Goal: Task Accomplishment & Management: Use online tool/utility

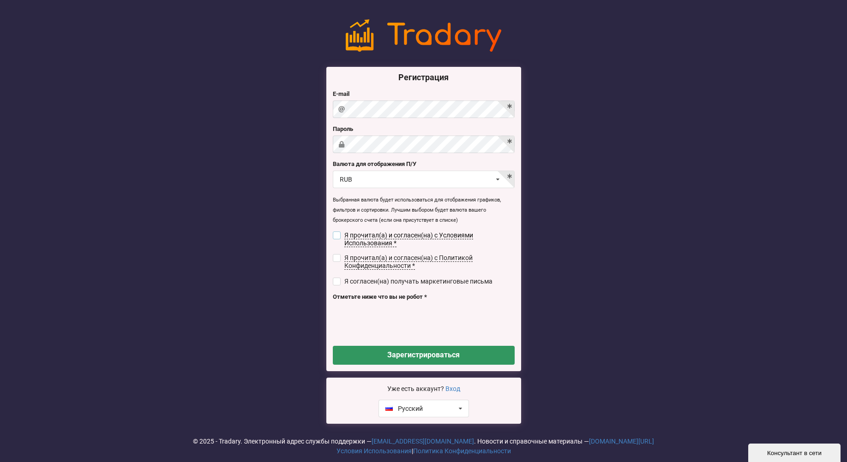
click at [339, 232] on input "checkbox" at bounding box center [337, 236] width 8 height 8
checkbox input "true"
click at [402, 351] on button "Зарегистрироваться" at bounding box center [424, 355] width 182 height 19
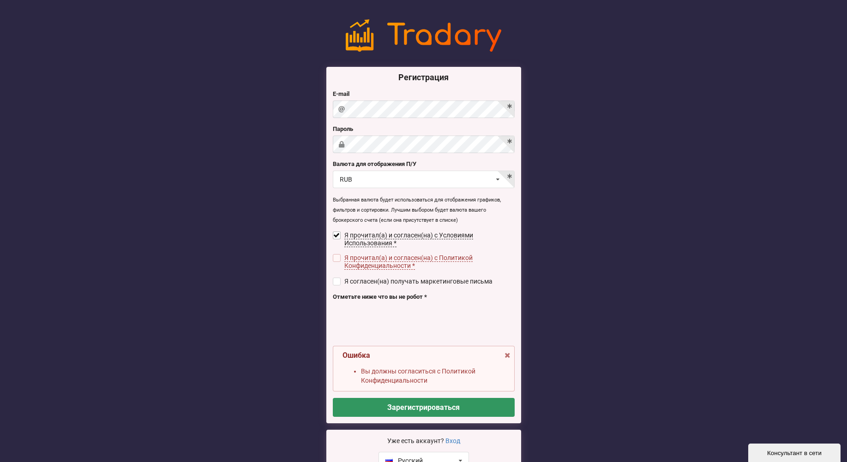
click at [335, 254] on input "checkbox" at bounding box center [337, 258] width 8 height 8
checkbox input "true"
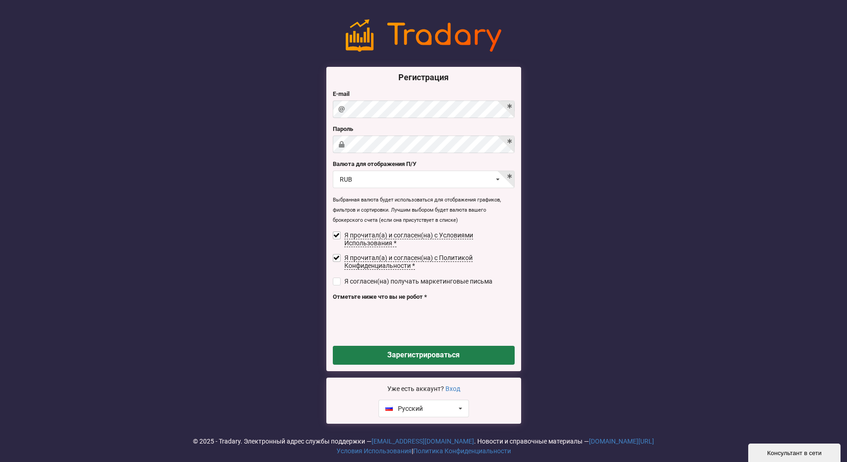
click at [407, 352] on button "Зарегистрироваться" at bounding box center [424, 355] width 182 height 19
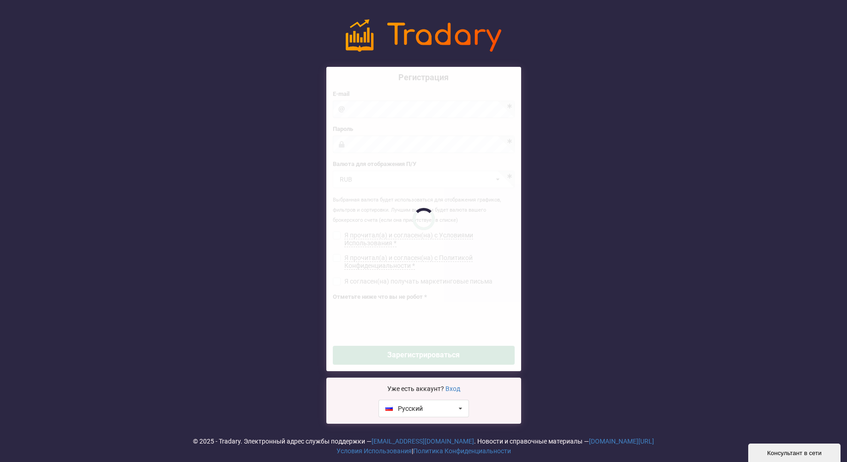
checkbox input "false"
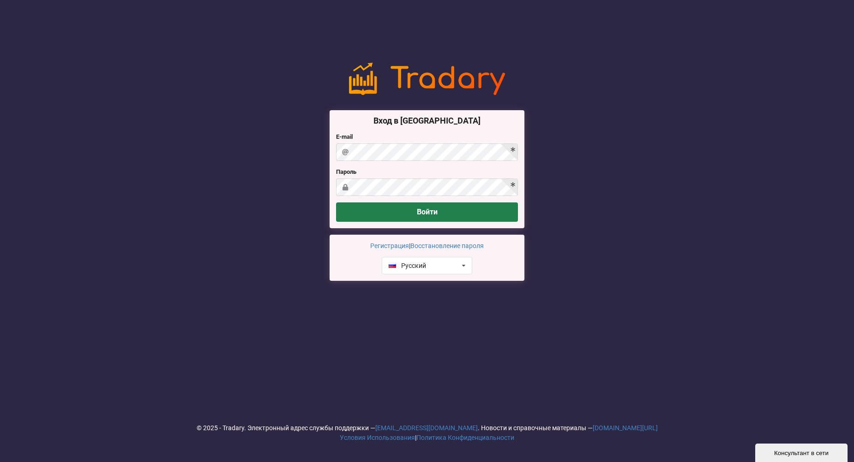
click at [462, 211] on button "Войти" at bounding box center [427, 212] width 182 height 19
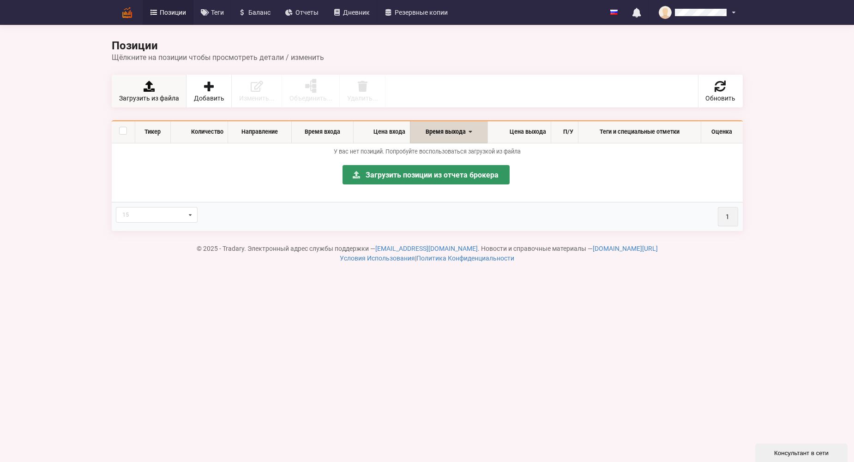
click at [136, 91] on link "Загрузить из файла" at bounding box center [149, 91] width 75 height 33
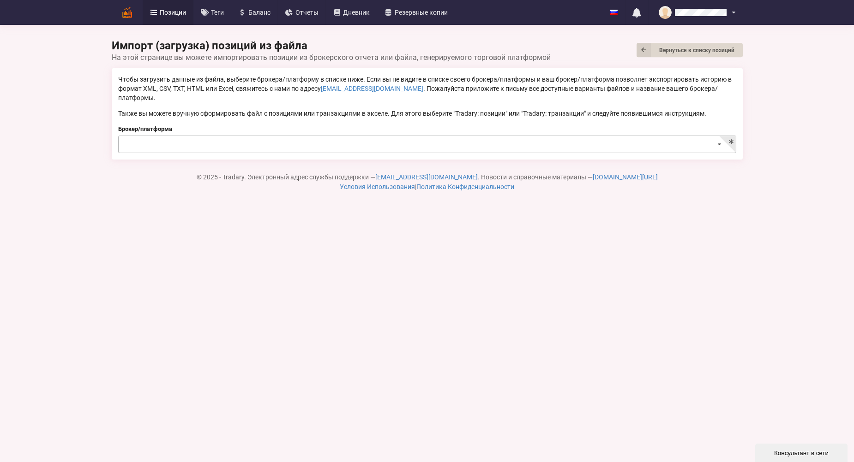
click at [719, 136] on icon at bounding box center [719, 144] width 13 height 17
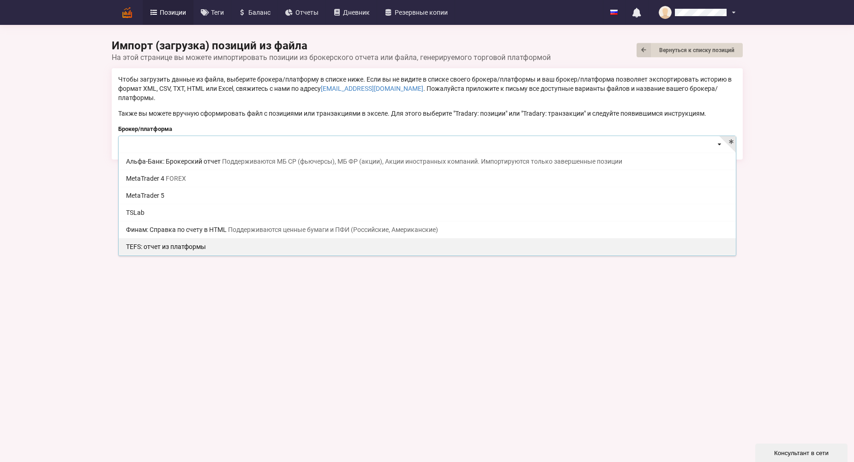
click at [284, 238] on div "TEFS: отчет из платформы" at bounding box center [427, 246] width 617 height 17
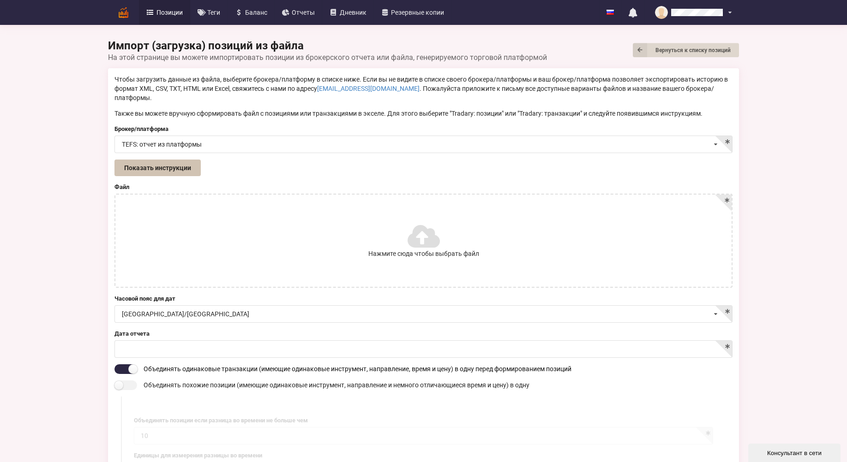
click at [153, 160] on button "Показать инструкции" at bounding box center [157, 168] width 86 height 17
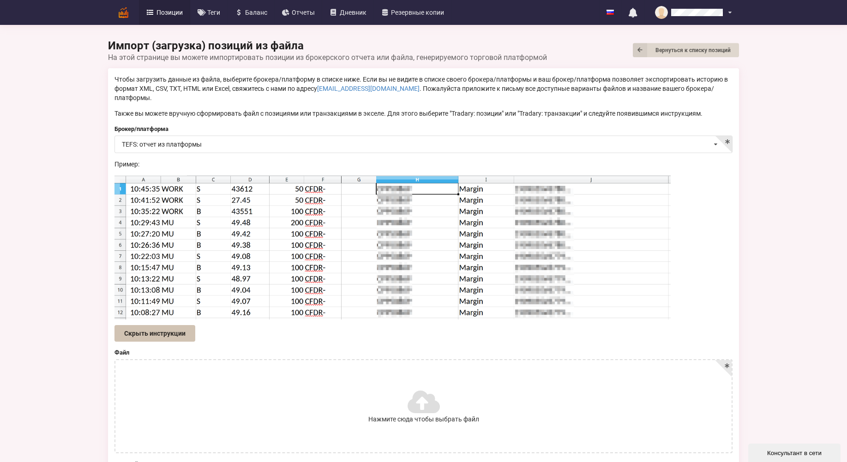
click at [173, 325] on button "Скрыть инструкции" at bounding box center [154, 333] width 81 height 17
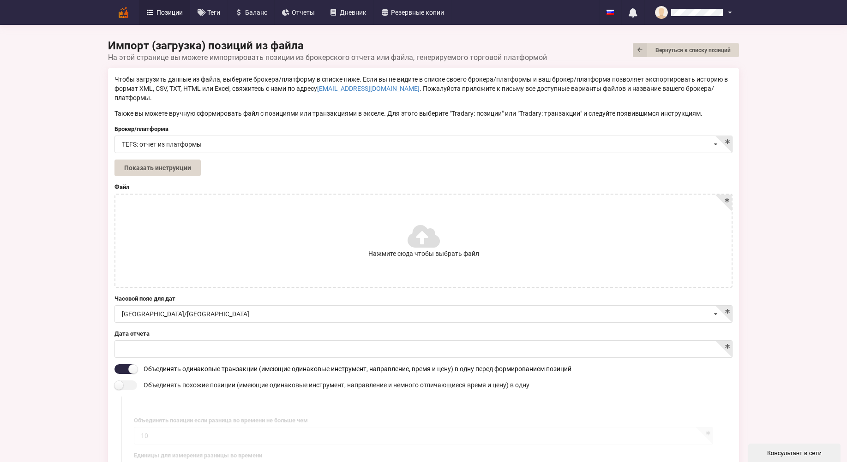
click at [422, 227] on icon at bounding box center [423, 236] width 30 height 26
click at [0, 0] on input "Нажмите сюда чтобы выбрать файл" at bounding box center [0, 0] width 0 height 0
click at [712, 306] on icon at bounding box center [715, 314] width 13 height 17
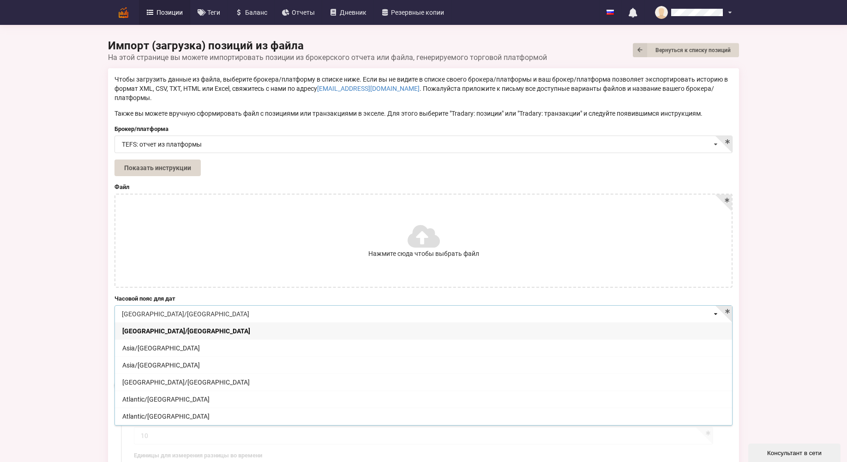
click at [712, 306] on icon at bounding box center [715, 314] width 13 height 17
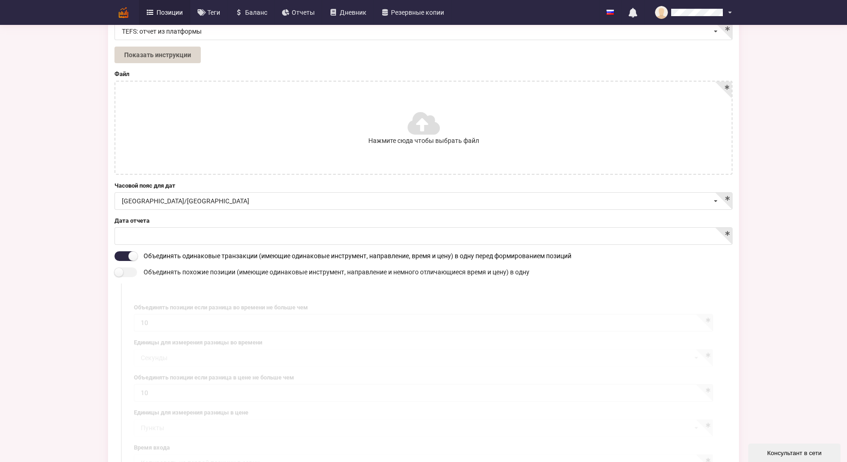
scroll to position [0, 0]
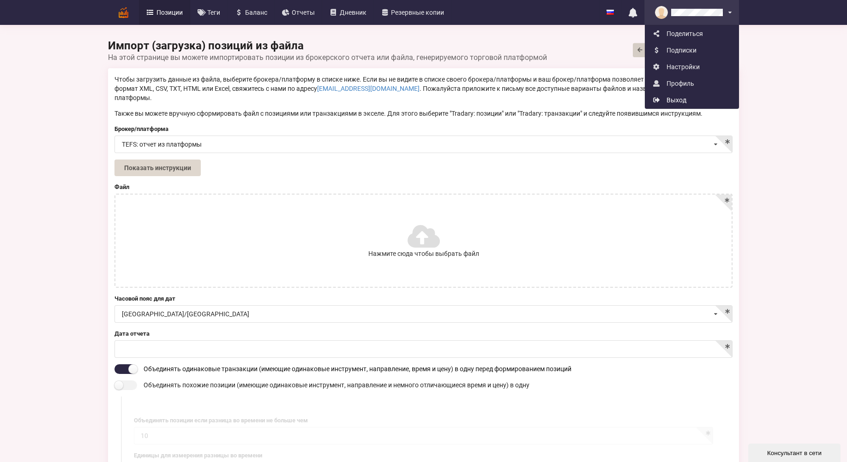
click at [680, 101] on link "Выход" at bounding box center [691, 100] width 93 height 17
